Goal: Information Seeking & Learning: Learn about a topic

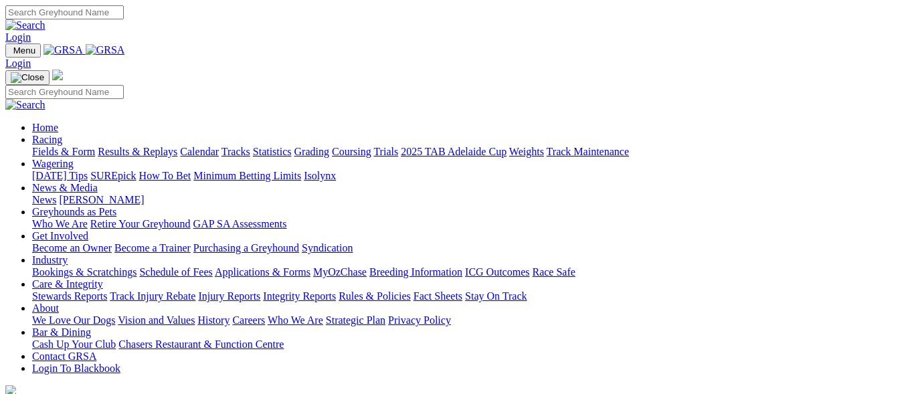
click at [144, 146] on link "Results & Replays" at bounding box center [138, 151] width 80 height 11
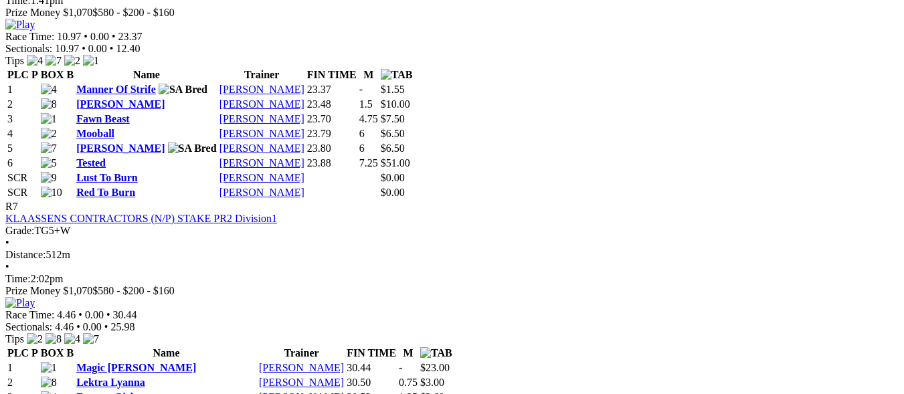
scroll to position [2141, 0]
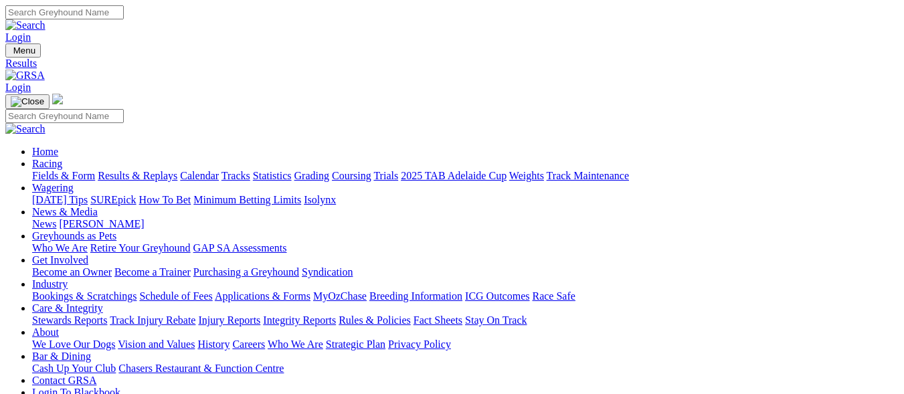
click at [34, 170] on link "Fields & Form" at bounding box center [63, 175] width 63 height 11
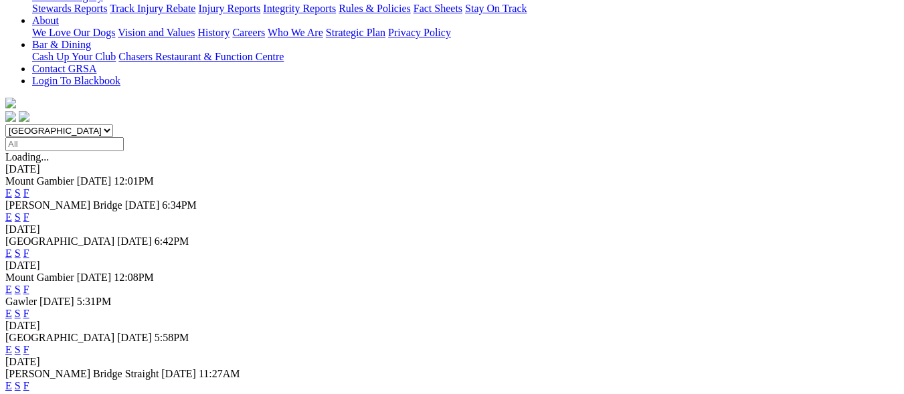
scroll to position [334, 0]
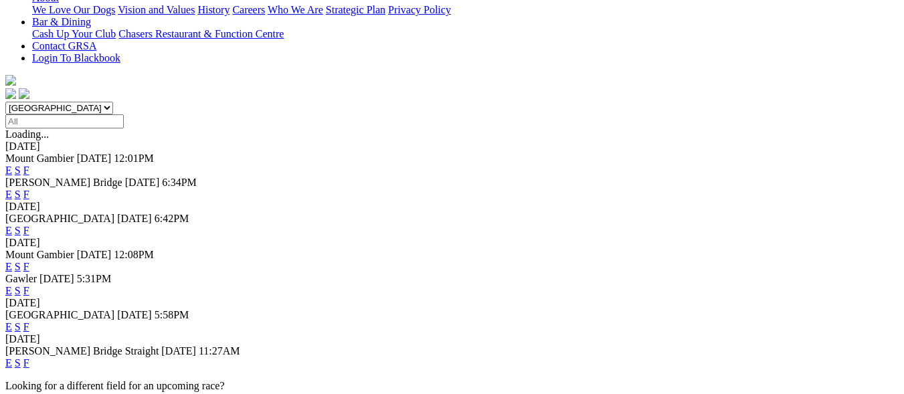
click at [29, 225] on link "F" at bounding box center [26, 230] width 6 height 11
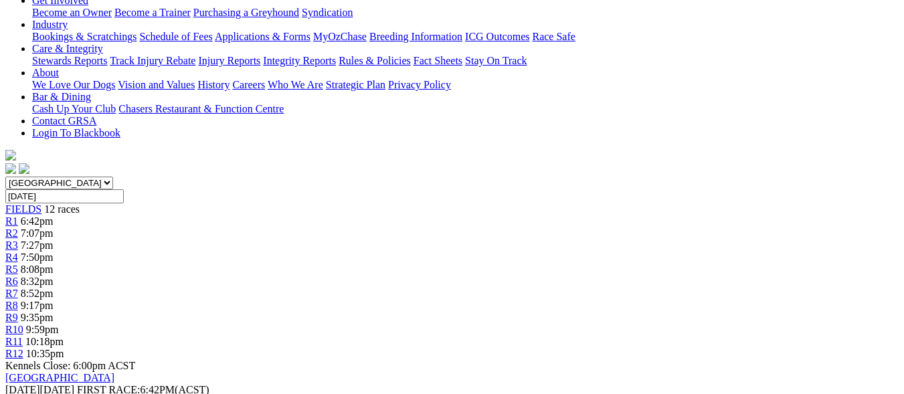
scroll to position [268, 0]
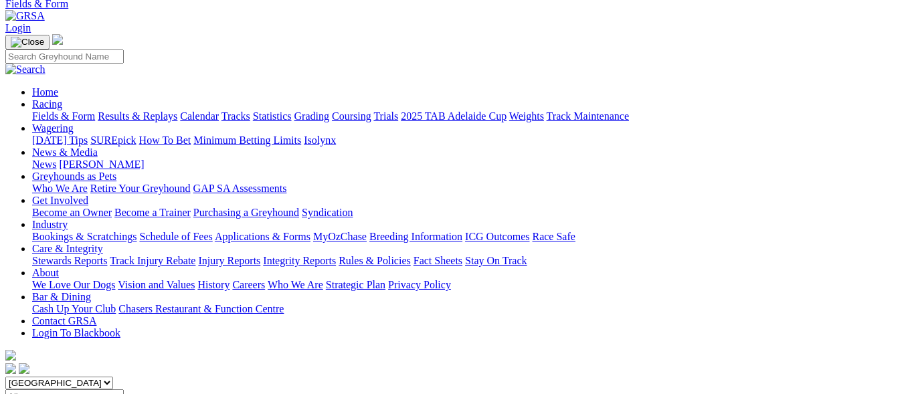
scroll to position [134, 0]
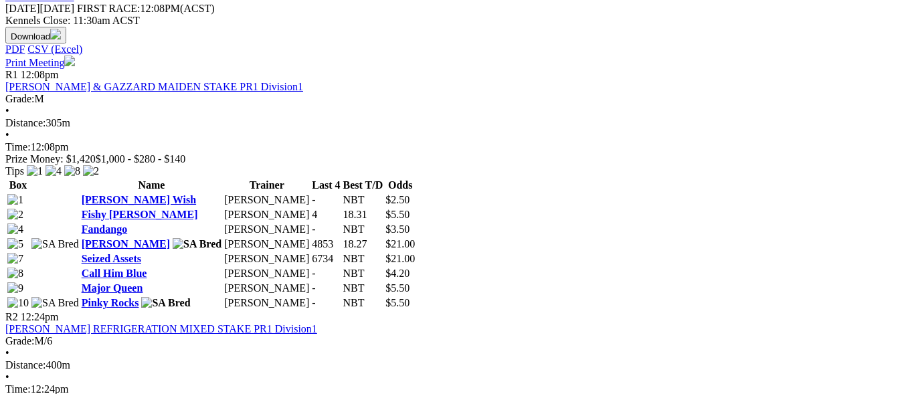
scroll to position [669, 0]
